Goal: Find contact information: Find contact information

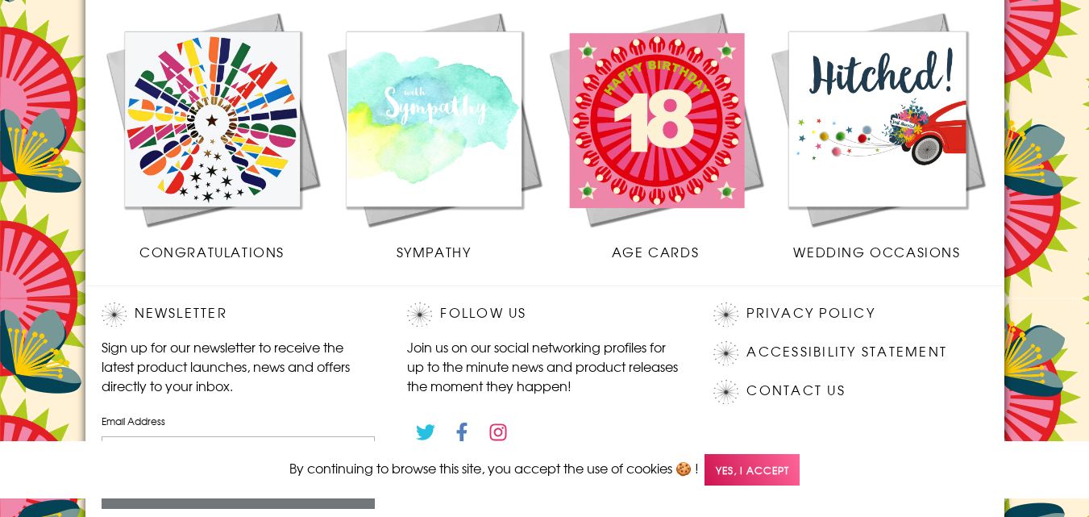
scroll to position [868, 0]
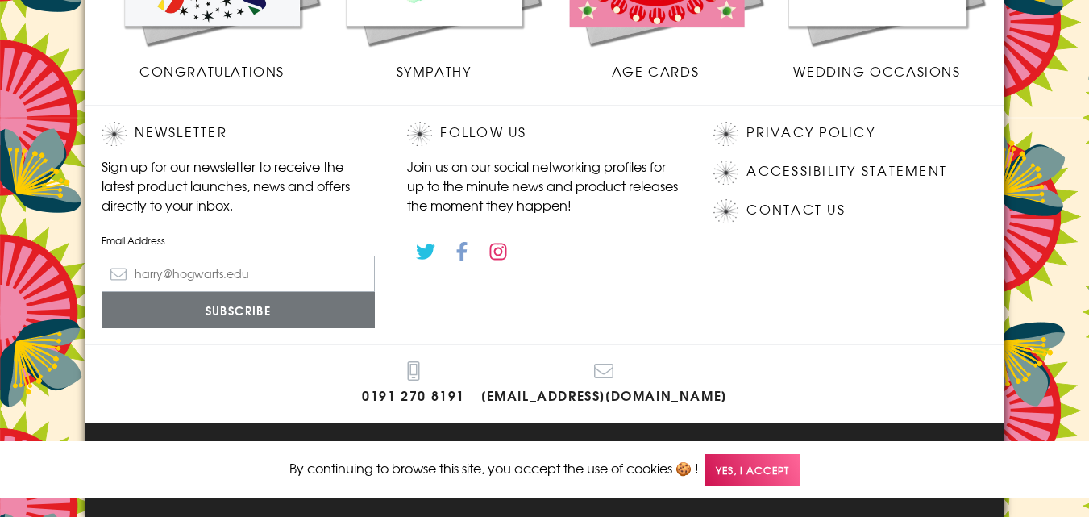
click at [464, 252] on link "[PERSON_NAME] Trade on Facebook" at bounding box center [461, 251] width 36 height 36
click at [761, 213] on link "Contact Us" at bounding box center [796, 210] width 98 height 22
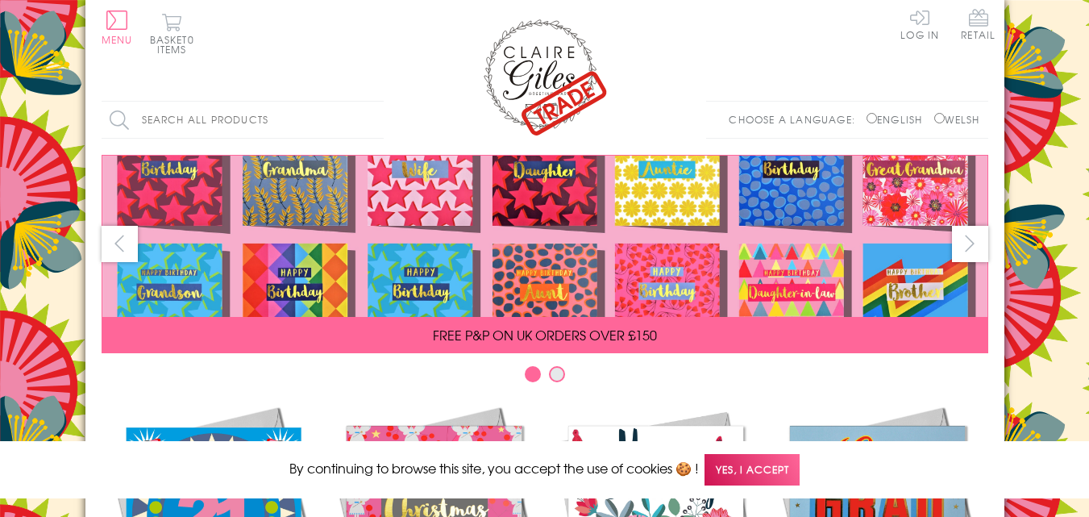
scroll to position [868, 0]
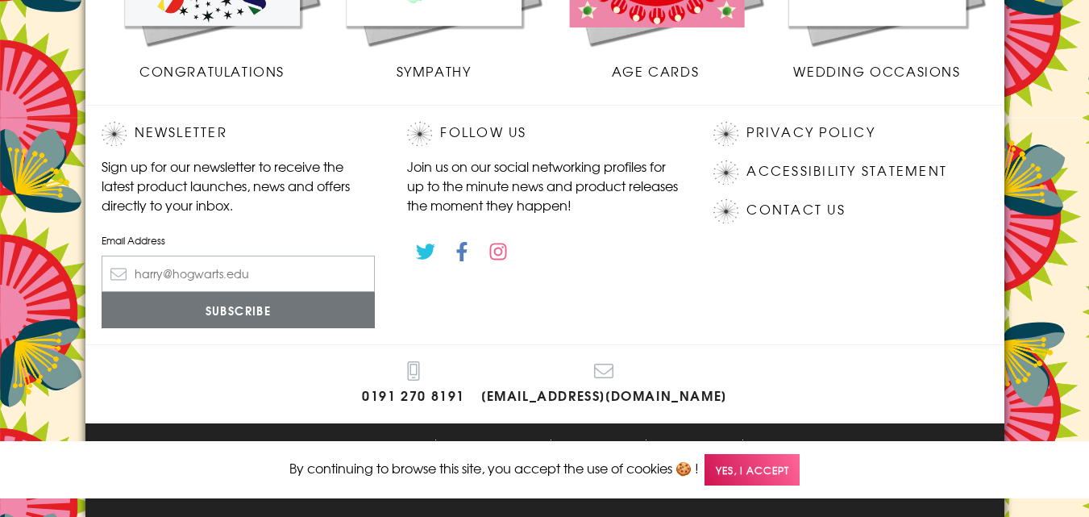
click at [505, 249] on link "[PERSON_NAME] Trade on Instagram" at bounding box center [498, 251] width 36 height 36
